Goal: Ask a question

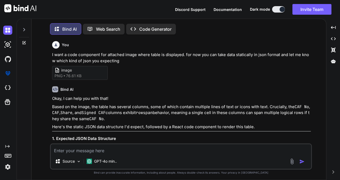
scroll to position [2, 0]
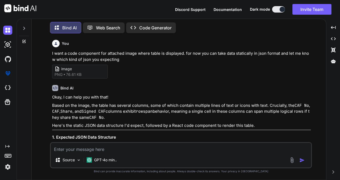
click at [92, 154] on div "Source GPT-4o min.." at bounding box center [181, 155] width 262 height 26
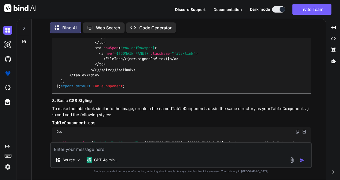
scroll to position [1137, 0]
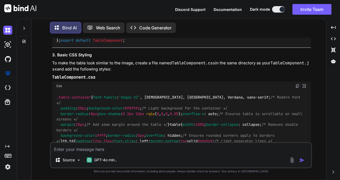
click at [25, 26] on icon at bounding box center [24, 28] width 4 height 4
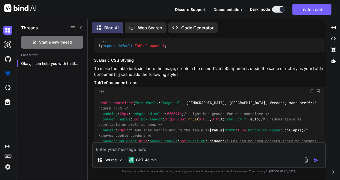
scroll to position [1137, 0]
click at [40, 40] on span "Start a new thread" at bounding box center [55, 42] width 33 height 5
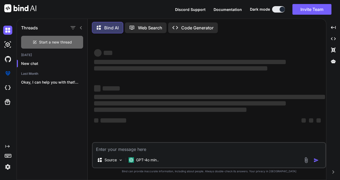
scroll to position [0, 0]
type textarea "x"
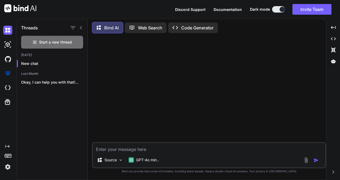
click at [110, 153] on div "Source GPT-4o min.." at bounding box center [209, 155] width 234 height 26
click at [114, 151] on textarea at bounding box center [209, 148] width 233 height 10
paste textarea "import * as React from "react"; import $ from "jquery"; import { connect } from…"
type textarea "import * as React from "react"; import $ from "jquery"; import { connect } from…"
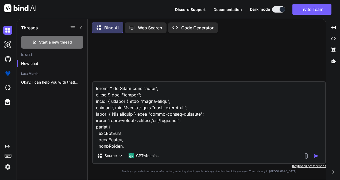
scroll to position [1675, 0]
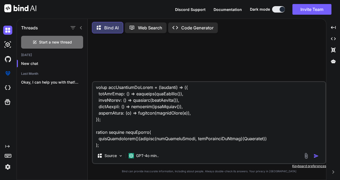
type textarea "x"
type textarea "import * as React from "react"; import $ from "jquery"; import { connect } from…"
type textarea "x"
type textarea "import * as React from "react"; import $ from "jquery"; import { connect } from…"
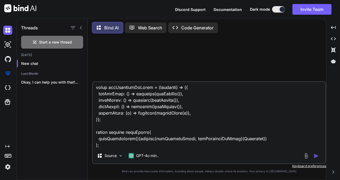
type textarea "x"
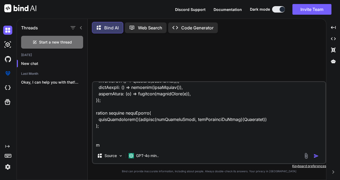
type textarea "import * as React from "react"; import $ from "jquery"; import { connect } from…"
type textarea "x"
type textarea "import * as React from "react"; import $ from "jquery"; import { connect } from…"
type textarea "x"
type textarea "import * as React from "react"; import $ from "jquery"; import { connect } from…"
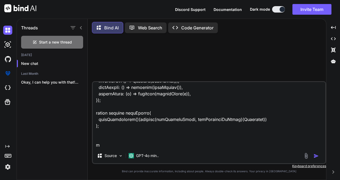
type textarea "x"
type textarea "import * as React from "react"; import $ from "jquery"; import { connect } from…"
type textarea "x"
type textarea "import * as React from "react"; import $ from "jquery"; import { connect } from…"
type textarea "x"
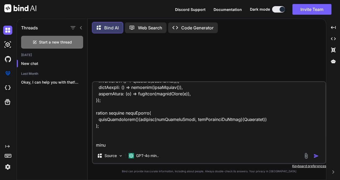
type textarea "import * as React from "react"; import $ from "jquery"; import { connect } from…"
type textarea "x"
type textarea "import * as React from "react"; import $ from "jquery"; import { connect } from…"
type textarea "x"
type textarea "import * as React from "react"; import $ from "jquery"; import { connect } from…"
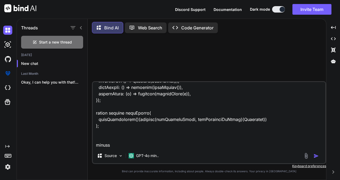
type textarea "x"
type textarea "import * as React from "react"; import $ from "jquery"; import { connect } from…"
type textarea "x"
type textarea "import * as React from "react"; import $ from "jquery"; import { connect } from…"
type textarea "x"
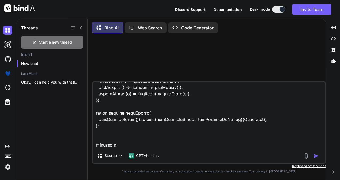
type textarea "import * as React from "react"; import $ from "jquery"; import { connect } from…"
type textarea "x"
type textarea "import * as React from "react"; import $ from "jquery"; import { connect } from…"
type textarea "x"
type textarea "import * as React from "react"; import $ from "jquery"; import { connect } from…"
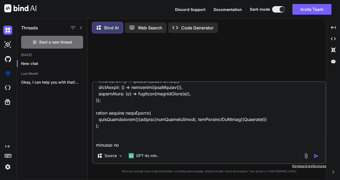
type textarea "x"
type textarea "import * as React from "react"; import $ from "jquery"; import { connect } from…"
type textarea "x"
type textarea "import * as React from "react"; import $ from "jquery"; import { connect } from…"
type textarea "x"
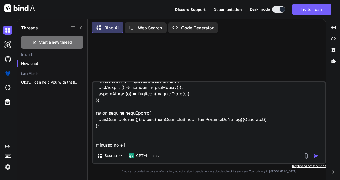
type textarea "import * as React from "react"; import $ from "jquery"; import { connect } from…"
type textarea "x"
type textarea "import * as React from "react"; import $ from "jquery"; import { connect } from…"
type textarea "x"
type textarea "import * as React from "react"; import $ from "jquery"; import { connect } from…"
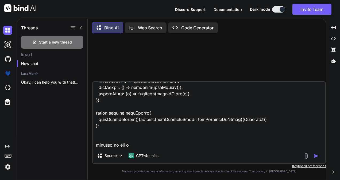
type textarea "x"
type textarea "import * as React from "react"; import $ from "jquery"; import { connect } from…"
type textarea "x"
type textarea "import * as React from "react"; import $ from "jquery"; import { connect } from…"
type textarea "x"
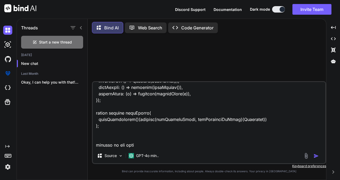
type textarea "import * as React from "react"; import $ from "jquery"; import { connect } from…"
type textarea "x"
type textarea "import * as React from "react"; import $ from "jquery"; import { connect } from…"
type textarea "x"
type textarea "import * as React from "react"; import $ from "jquery"; import { connect } from…"
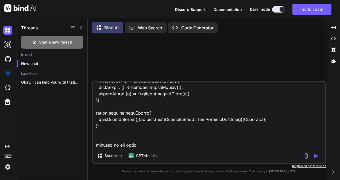
type textarea "x"
type textarea "import * as React from "react"; import $ from "jquery"; import { connect } from…"
type textarea "x"
type textarea "import * as React from "react"; import $ from "jquery"; import { connect } from…"
type textarea "x"
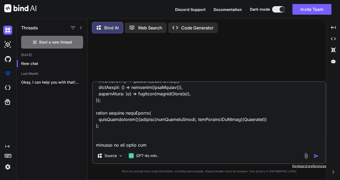
type textarea "import * as React from "react"; import $ from "jquery"; import { connect } from…"
type textarea "x"
type textarea "import * as React from "react"; import $ from "jquery"; import { connect } from…"
type textarea "x"
type textarea "import * as React from "react"; import $ from "jquery"; import { connect } from…"
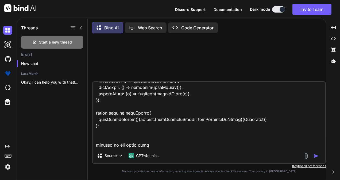
type textarea "x"
type textarea "import * as React from "react"; import $ from "jquery"; import { connect } from…"
type textarea "x"
type textarea "import * as React from "react"; import $ from "jquery"; import { connect } from…"
type textarea "x"
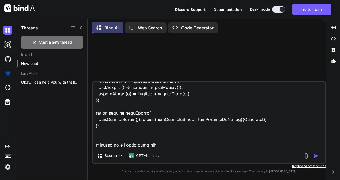
type textarea "import * as React from "react"; import $ from "jquery"; import { connect } from…"
type textarea "x"
type textarea "import * as React from "react"; import $ from "jquery"; import { connect } from…"
type textarea "x"
type textarea "import * as React from "react"; import $ from "jquery"; import { connect } from…"
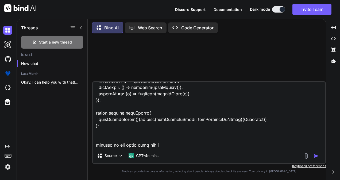
type textarea "x"
type textarea "import * as React from "react"; import $ from "jquery"; import { connect } from…"
type textarea "x"
type textarea "import * as React from "react"; import $ from "jquery"; import { connect } from…"
type textarea "x"
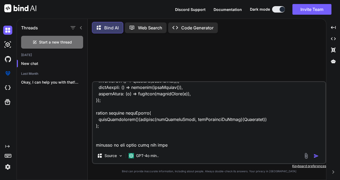
type textarea "import * as React from "react"; import $ from "jquery"; import { connect } from…"
type textarea "x"
type textarea "import * as React from "react"; import $ from "jquery"; import { connect } from…"
type textarea "x"
type textarea "import * as React from "react"; import $ from "jquery"; import { connect } from…"
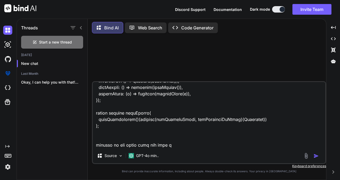
type textarea "x"
type textarea "import * as React from "react"; import $ from "jquery"; import { connect } from…"
type textarea "x"
type textarea "import * as React from "react"; import $ from "jquery"; import { connect } from…"
type textarea "x"
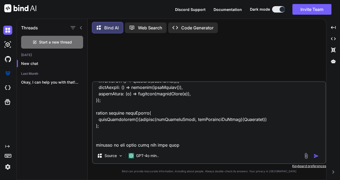
type textarea "import * as React from "react"; import $ from "jquery"; import { connect } from…"
type textarea "x"
type textarea "import * as React from "react"; import $ from "jquery"; import { connect } from…"
type textarea "x"
type textarea "import * as React from "react"; import $ from "jquery"; import { connect } from…"
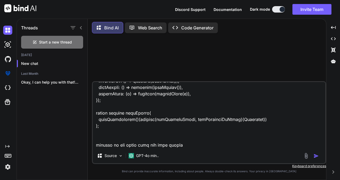
type textarea "x"
type textarea "import * as React from "react"; import $ from "jquery"; import { connect } from…"
type textarea "x"
type textarea "import * as React from "react"; import $ from "jquery"; import { connect } from…"
type textarea "x"
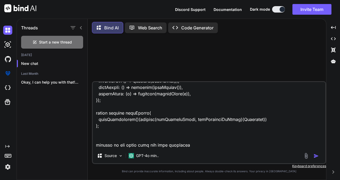
type textarea "import * as React from "react"; import $ from "jquery"; import { connect } from…"
type textarea "x"
type textarea "import * as React from "react"; import $ from "jquery"; import { connect } from…"
type textarea "x"
type textarea "import * as React from "react"; import $ from "jquery"; import { connect } from…"
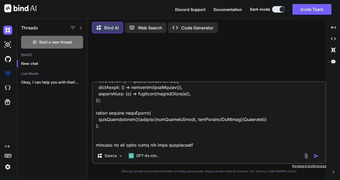
type textarea "x"
type textarea "import * as React from "react"; import $ from "jquery"; import { connect } from…"
type textarea "x"
type textarea "import * as React from "react"; import $ from "jquery"; import { connect } from…"
type textarea "x"
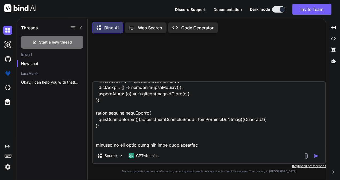
type textarea "import * as React from "react"; import $ from "jquery"; import { connect } from…"
type textarea "x"
type textarea "import * as React from "react"; import $ from "jquery"; import { connect } from…"
type textarea "x"
type textarea "import * as React from "react"; import $ from "jquery"; import { connect } from…"
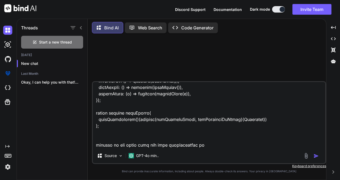
type textarea "x"
type textarea "import * as React from "react"; import $ from "jquery"; import { connect } from…"
type textarea "x"
type textarea "import * as React from "react"; import $ from "jquery"; import { connect } from…"
type textarea "x"
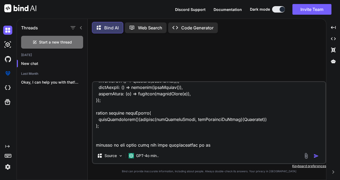
type textarea "import * as React from "react"; import $ from "jquery"; import { connect } from…"
type textarea "x"
type textarea "import * as React from "react"; import $ from "jquery"; import { connect } from…"
type textarea "x"
type textarea "import * as React from "react"; import $ from "jquery"; import { connect } from…"
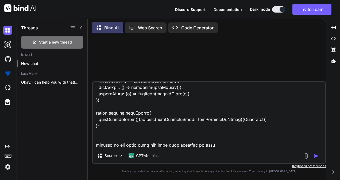
type textarea "x"
type textarea "import * as React from "react"; import $ from "jquery"; import { connect } from…"
type textarea "x"
type textarea "import * as React from "react"; import $ from "jquery"; import { connect } from…"
type textarea "x"
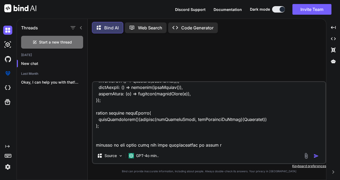
type textarea "import * as React from "react"; import $ from "jquery"; import { connect } from…"
type textarea "x"
type textarea "import * as React from "react"; import $ from "jquery"; import { connect } from…"
type textarea "x"
type textarea "import * as React from "react"; import $ from "jquery"; import { connect } from…"
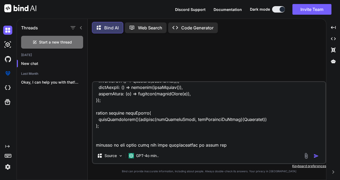
type textarea "x"
type textarea "import * as React from "react"; import $ from "jquery"; import { connect } from…"
type textarea "x"
type textarea "import * as React from "react"; import $ from "jquery"; import { connect } from…"
type textarea "x"
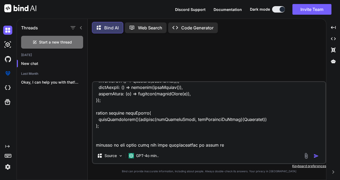
type textarea "import * as React from "react"; import $ from "jquery"; import { connect } from…"
type textarea "x"
type textarea "import * as React from "react"; import $ from "jquery"; import { connect } from…"
type textarea "x"
type textarea "import * as React from "react"; import $ from "jquery"; import { connect } from…"
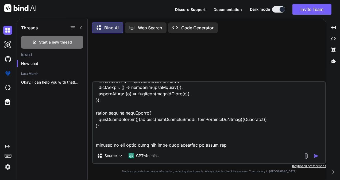
type textarea "x"
type textarea "import * as React from "react"; import $ from "jquery"; import { connect } from…"
type textarea "x"
type textarea "import * as React from "react"; import $ from "jquery"; import { connect } from…"
type textarea "x"
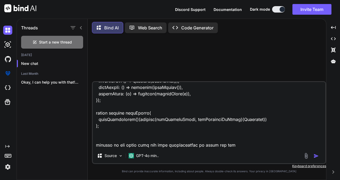
type textarea "import * as React from "react"; import $ from "jquery"; import { connect } from…"
type textarea "x"
type textarea "import * as React from "react"; import $ from "jquery"; import { connect } from…"
type textarea "x"
type textarea "import * as React from "react"; import $ from "jquery"; import { connect } from…"
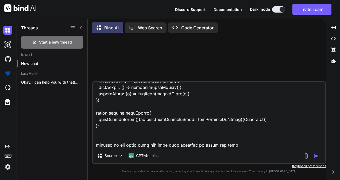
type textarea "x"
type textarea "import * as React from "react"; import $ from "jquery"; import { connect } from…"
type textarea "x"
type textarea "import * as React from "react"; import $ from "jquery"; import { connect } from…"
type textarea "x"
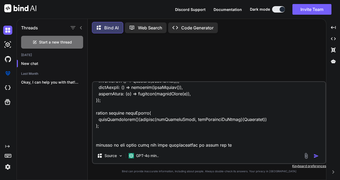
type textarea "import * as React from "react"; import $ from "jquery"; import { connect } from…"
type textarea "x"
type textarea "import * as React from "react"; import $ from "jquery"; import { connect } from…"
type textarea "x"
type textarea "import * as React from "react"; import $ from "jquery"; import { connect } from…"
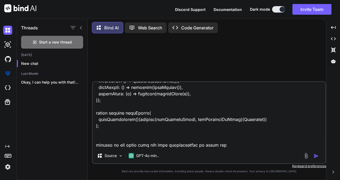
type textarea "x"
type textarea "import * as React from "react"; import $ from "jquery"; import { connect } from…"
type textarea "x"
type textarea "import * as React from "react"; import $ from "jquery"; import { connect } from…"
type textarea "x"
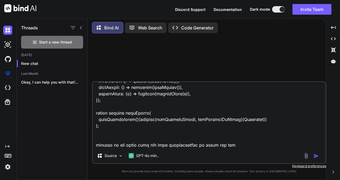
type textarea "import * as React from "react"; import $ from "jquery"; import { connect } from…"
type textarea "x"
type textarea "import * as React from "react"; import $ from "jquery"; import { connect } from…"
type textarea "x"
type textarea "import * as React from "react"; import $ from "jquery"; import { connect } from…"
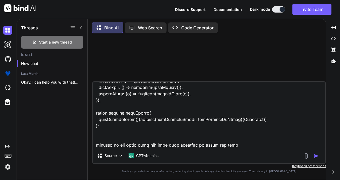
type textarea "x"
type textarea "import * as React from "react"; import $ from "jquery"; import { connect } from…"
type textarea "x"
type textarea "import * as React from "react"; import $ from "jquery"; import { connect } from…"
type textarea "x"
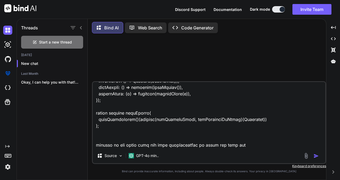
type textarea "import * as React from "react"; import $ from "jquery"; import { connect } from…"
type textarea "x"
type textarea "import * as React from "react"; import $ from "jquery"; import { connect } from…"
type textarea "x"
type textarea "import * as React from "react"; import $ from "jquery"; import { connect } from…"
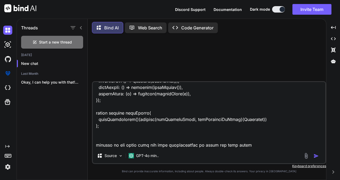
type textarea "x"
type textarea "import * as React from "react"; import $ from "jquery"; import { connect } from…"
type textarea "x"
type textarea "import * as React from "react"; import $ from "jquery"; import { connect } from…"
type textarea "x"
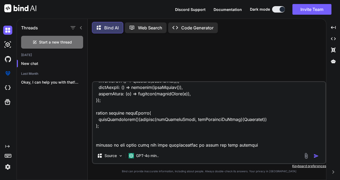
type textarea "import * as React from "react"; import $ from "jquery"; import { connect } from…"
type textarea "x"
type textarea "import * as React from "react"; import $ from "jquery"; import { connect } from…"
type textarea "x"
type textarea "import * as React from "react"; import $ from "jquery"; import { connect } from…"
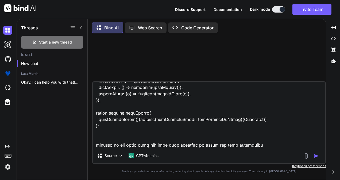
type textarea "x"
type textarea "import * as React from "react"; import $ from "jquery"; import { connect } from…"
type textarea "x"
type textarea "import * as React from "react"; import $ from "jquery"; import { connect } from…"
type textarea "x"
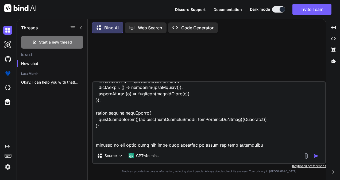
type textarea "import * as React from "react"; import $ from "jquery"; import { connect } from…"
type textarea "x"
type textarea "import * as React from "react"; import $ from "jquery"; import { connect } from…"
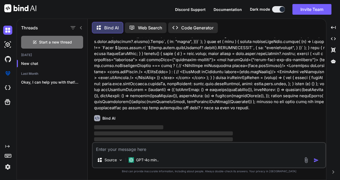
scroll to position [228, 0]
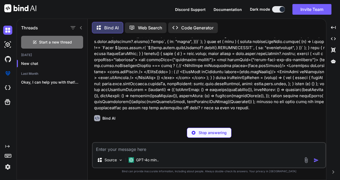
click at [80, 26] on icon at bounding box center [81, 27] width 2 height 3
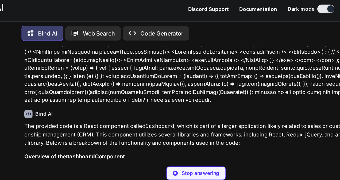
drag, startPoint x: 145, startPoint y: 16, endPoint x: 129, endPoint y: 10, distance: 17.2
click at [129, 10] on div "Discord Support Documentation Dark mode Invite Team Created with Pixso." at bounding box center [170, 9] width 340 height 19
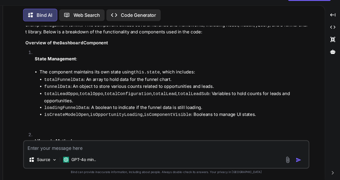
scroll to position [296, 0]
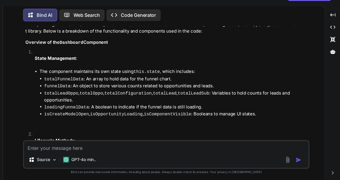
click at [72, 110] on code "loadingFunnelData" at bounding box center [89, 112] width 41 height 5
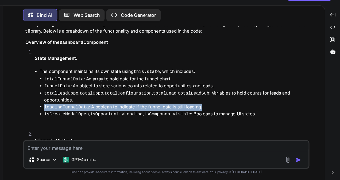
click at [72, 110] on code "loadingFunnelData" at bounding box center [89, 112] width 41 height 5
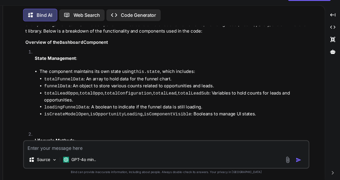
drag, startPoint x: 72, startPoint y: 103, endPoint x: 76, endPoint y: 109, distance: 7.6
click at [76, 116] on code "isCreateModelOpen" at bounding box center [89, 118] width 41 height 5
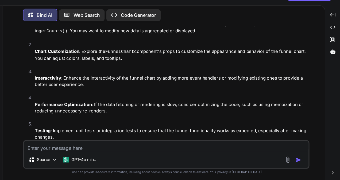
scroll to position [764, 0]
